Goal: Information Seeking & Learning: Learn about a topic

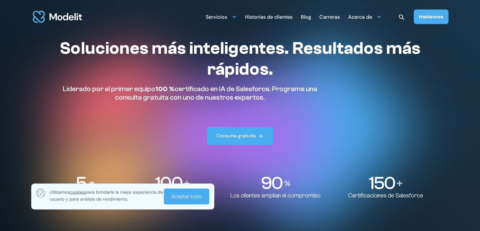
click at [285, 15] on font "Historias de clientes" at bounding box center [269, 17] width 48 height 7
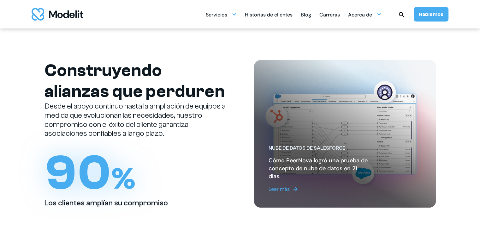
click at [75, 18] on img "hogar" at bounding box center [58, 14] width 52 height 13
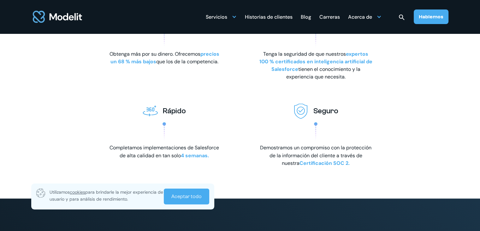
scroll to position [1042, 0]
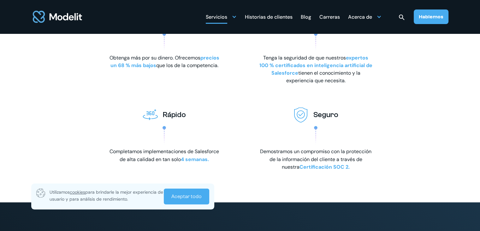
click at [225, 18] on font "Servicios" at bounding box center [216, 17] width 21 height 7
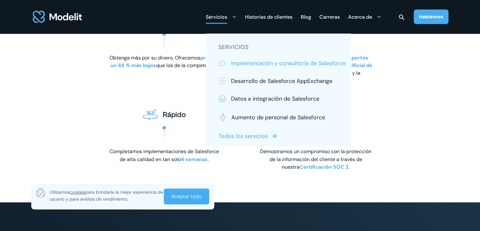
click at [250, 63] on font "Implementación y consultoría de Salesforce" at bounding box center [288, 63] width 115 height 8
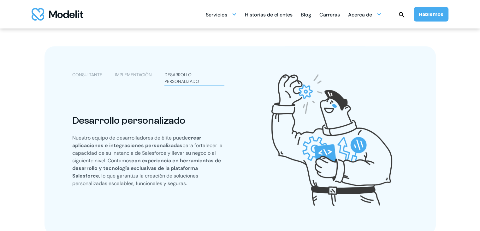
scroll to position [379, 0]
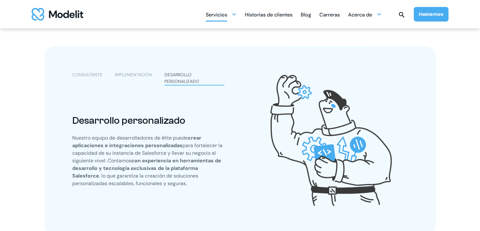
click at [233, 11] on div "Servicios" at bounding box center [221, 14] width 31 height 12
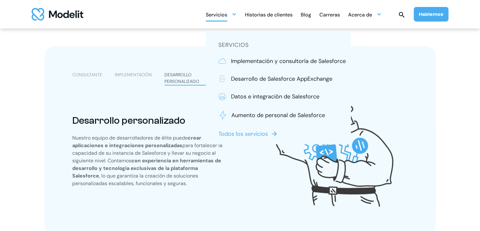
click at [25, 105] on section "CONSULTANTE IMPLEMENTACIÓN DESARROLLO PERSONALIZADO Consultante Además de evalu…" at bounding box center [240, 153] width 480 height 692
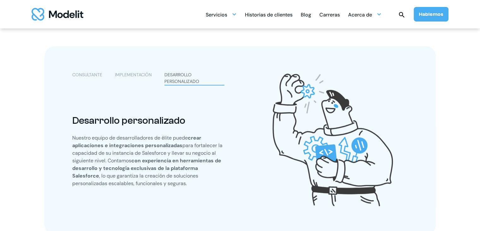
click at [130, 74] on font "IMPLEMENTACIÓN" at bounding box center [133, 75] width 37 height 6
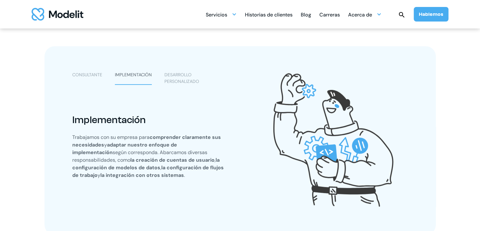
click at [106, 74] on div "CONSULTANTE IMPLEMENTACIÓN DESARROLLO PERSONALIZADO" at bounding box center [148, 77] width 152 height 13
click at [100, 74] on font "CONSULTANTE" at bounding box center [87, 75] width 30 height 6
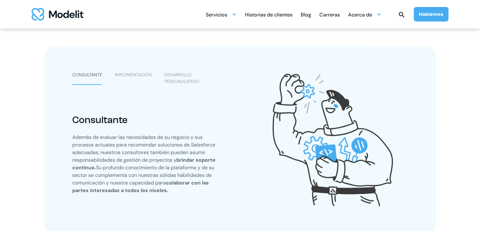
click at [184, 81] on font "DESARROLLO PERSONALIZADO" at bounding box center [182, 78] width 35 height 12
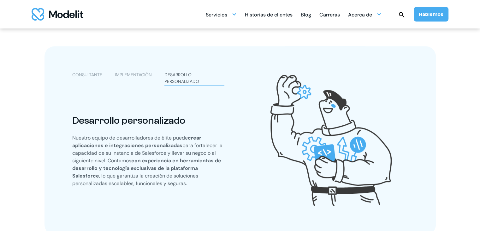
scroll to position [632, 0]
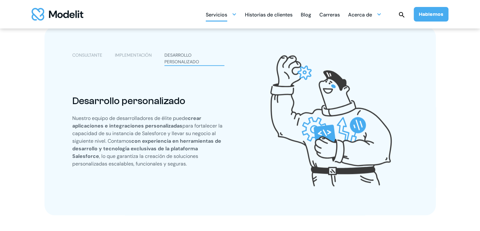
click at [235, 16] on div at bounding box center [234, 14] width 5 height 5
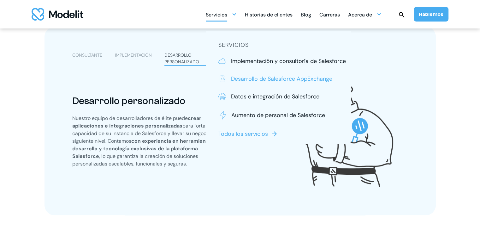
click at [253, 76] on font "Desarrollo de Salesforce AppExchange" at bounding box center [281, 79] width 101 height 8
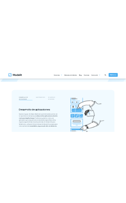
scroll to position [158, 0]
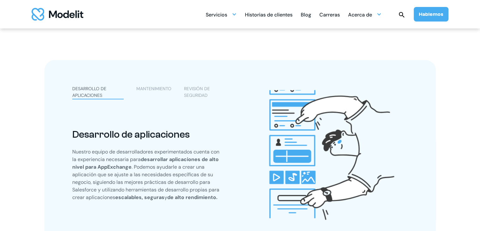
click at [194, 88] on font "REVISIÓN DE SEGURIDAD" at bounding box center [197, 92] width 26 height 12
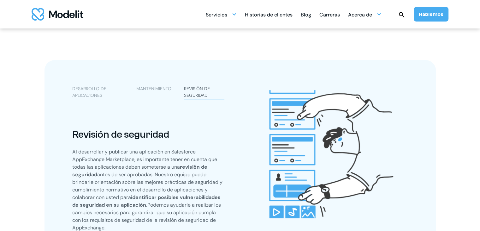
click at [159, 86] on font "MANTENIMIENTO" at bounding box center [153, 89] width 35 height 6
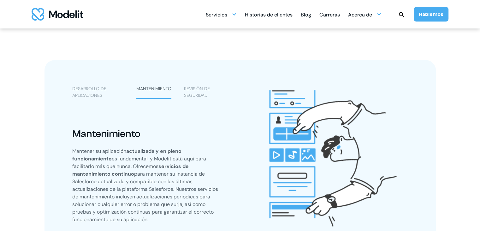
click at [95, 96] on font "DESARROLLO DE APLICACIONES" at bounding box center [89, 92] width 34 height 12
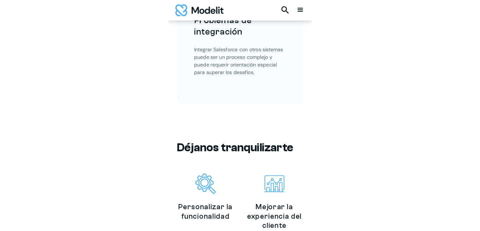
scroll to position [922, 0]
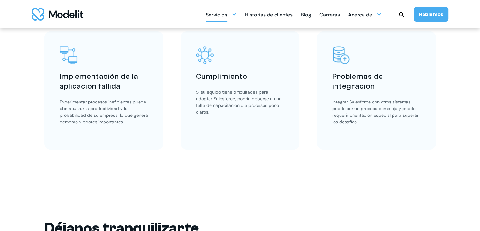
click at [236, 14] on div at bounding box center [234, 14] width 5 height 5
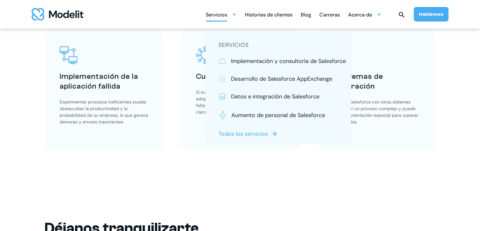
click at [262, 134] on font "Todos los servicios" at bounding box center [244, 134] width 50 height 8
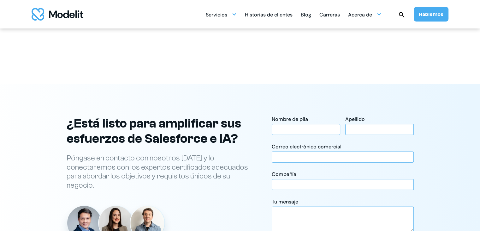
scroll to position [1421, 0]
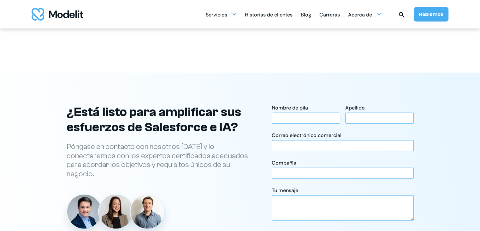
click at [277, 17] on font "Historias de clientes" at bounding box center [269, 14] width 48 height 7
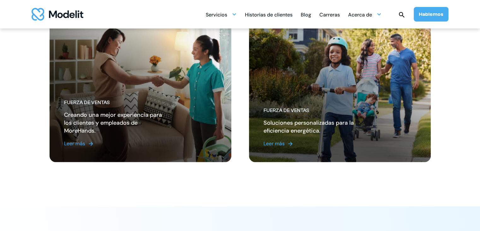
scroll to position [821, 0]
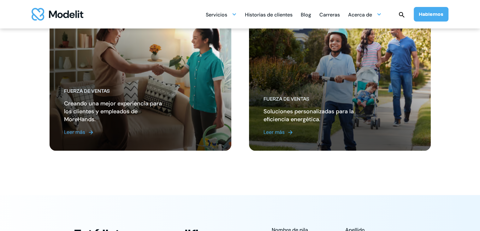
click at [310, 15] on font "Blog" at bounding box center [306, 14] width 10 height 7
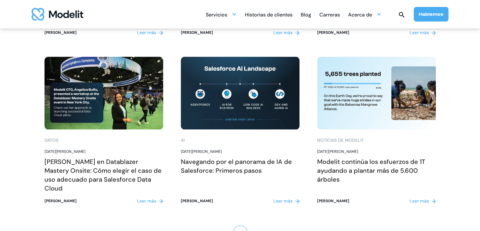
scroll to position [821, 0]
click at [335, 16] on font "Carreras" at bounding box center [330, 14] width 21 height 7
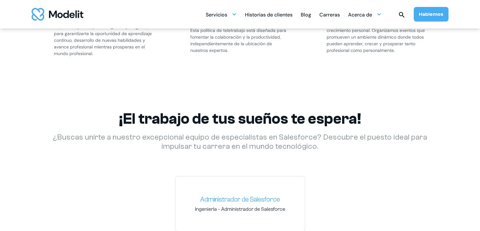
scroll to position [884, 0]
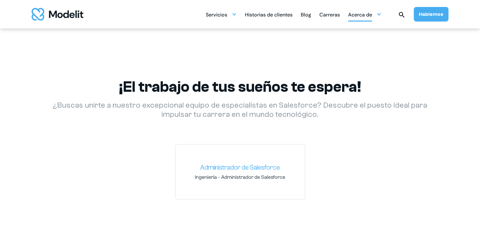
click at [371, 13] on font "Acerca de" at bounding box center [360, 14] width 24 height 7
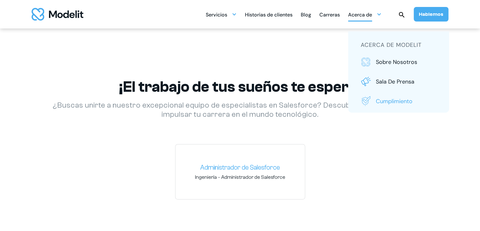
click at [400, 103] on font "Cumplimiento" at bounding box center [394, 101] width 37 height 8
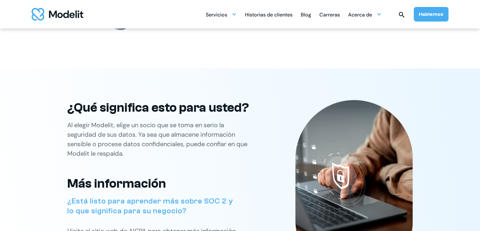
scroll to position [568, 0]
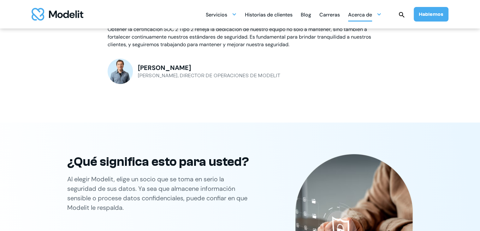
click at [381, 15] on div at bounding box center [379, 14] width 5 height 5
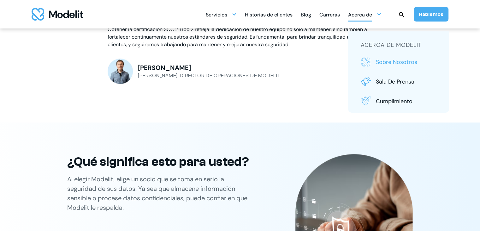
click at [397, 60] on font "Sobre nosotros" at bounding box center [396, 62] width 41 height 8
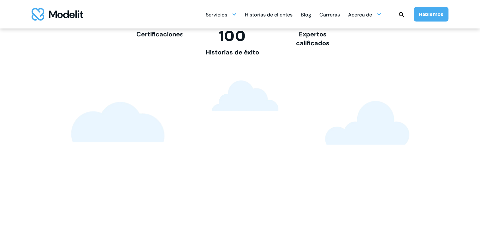
scroll to position [632, 0]
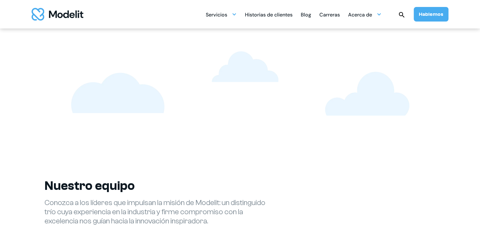
click at [280, 16] on font "Historias de clientes" at bounding box center [269, 14] width 48 height 7
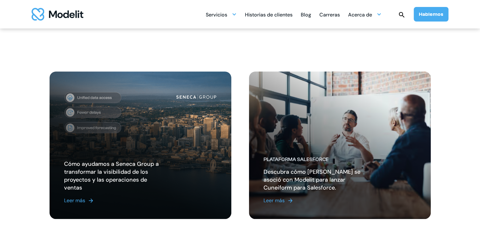
scroll to position [189, 0]
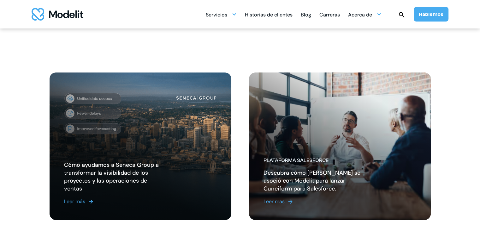
click at [80, 202] on font "Leer más" at bounding box center [74, 201] width 21 height 7
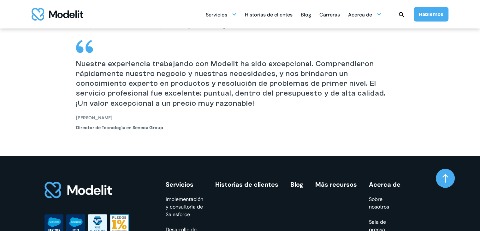
scroll to position [806, 0]
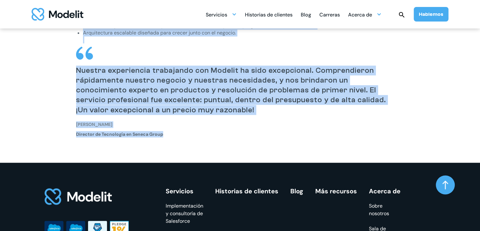
drag, startPoint x: 77, startPoint y: 83, endPoint x: 223, endPoint y: 147, distance: 159.5
copy div "Loremip dol Sitame Conse ad eli seddo ei temporin utlaboreetdo m aliquae ad min…"
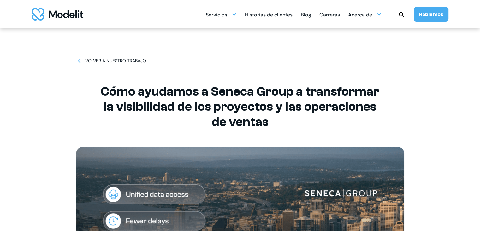
scroll to position [0, 0]
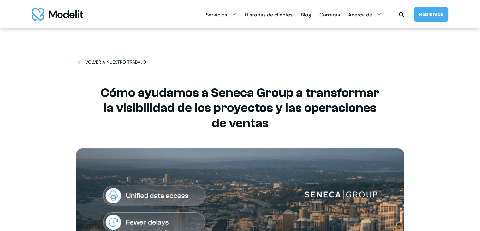
click at [76, 16] on img "hogar" at bounding box center [58, 14] width 52 height 13
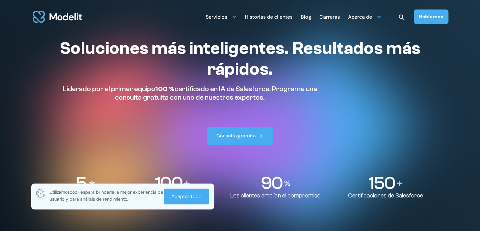
click at [270, 17] on font "Historias de clientes" at bounding box center [269, 17] width 48 height 7
